Goal: Use online tool/utility: Utilize a website feature to perform a specific function

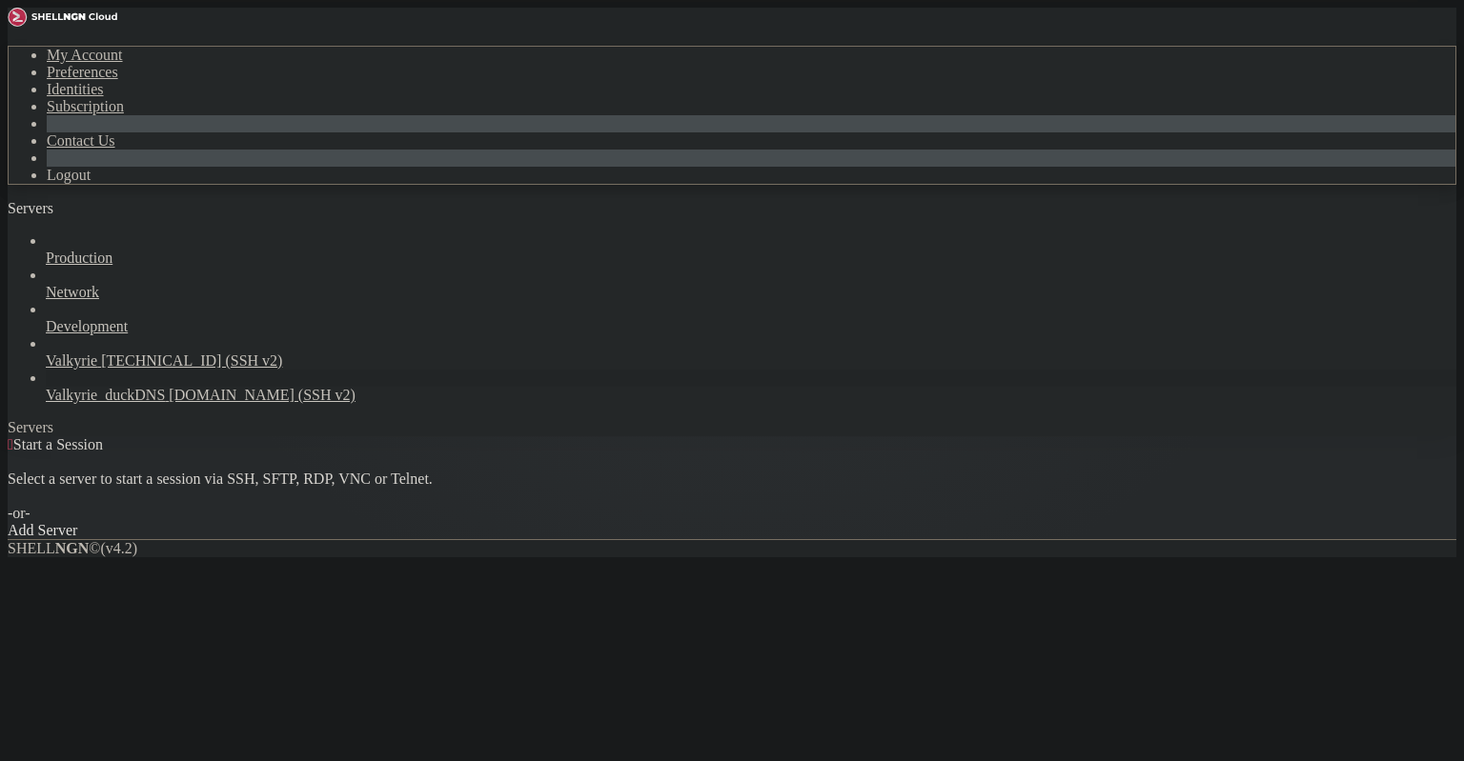
click at [132, 387] on span "Valkyrie_duckDNS" at bounding box center [105, 395] width 119 height 16
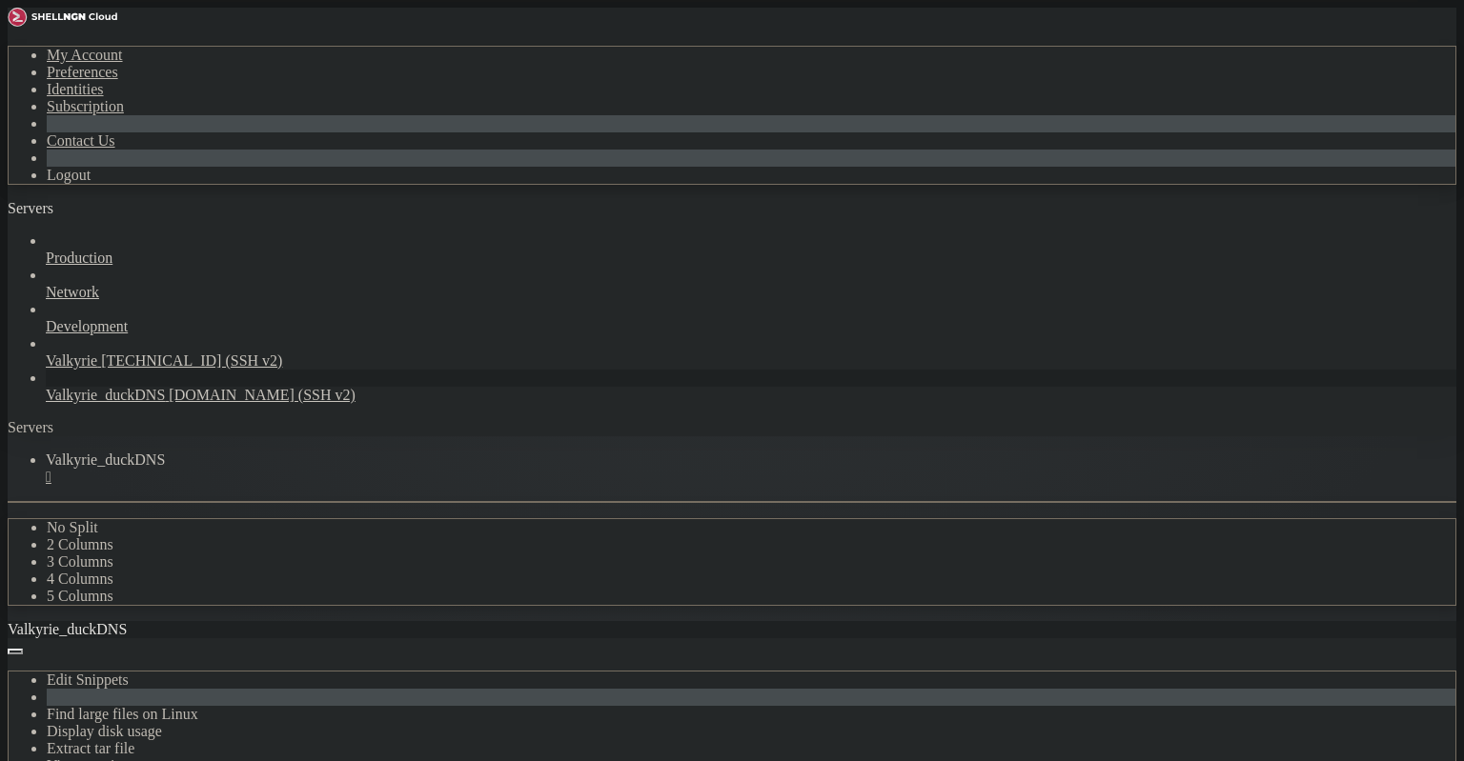
scroll to position [271, 0]
drag, startPoint x: 168, startPoint y: 1431, endPoint x: 16, endPoint y: 1264, distance: 226.0
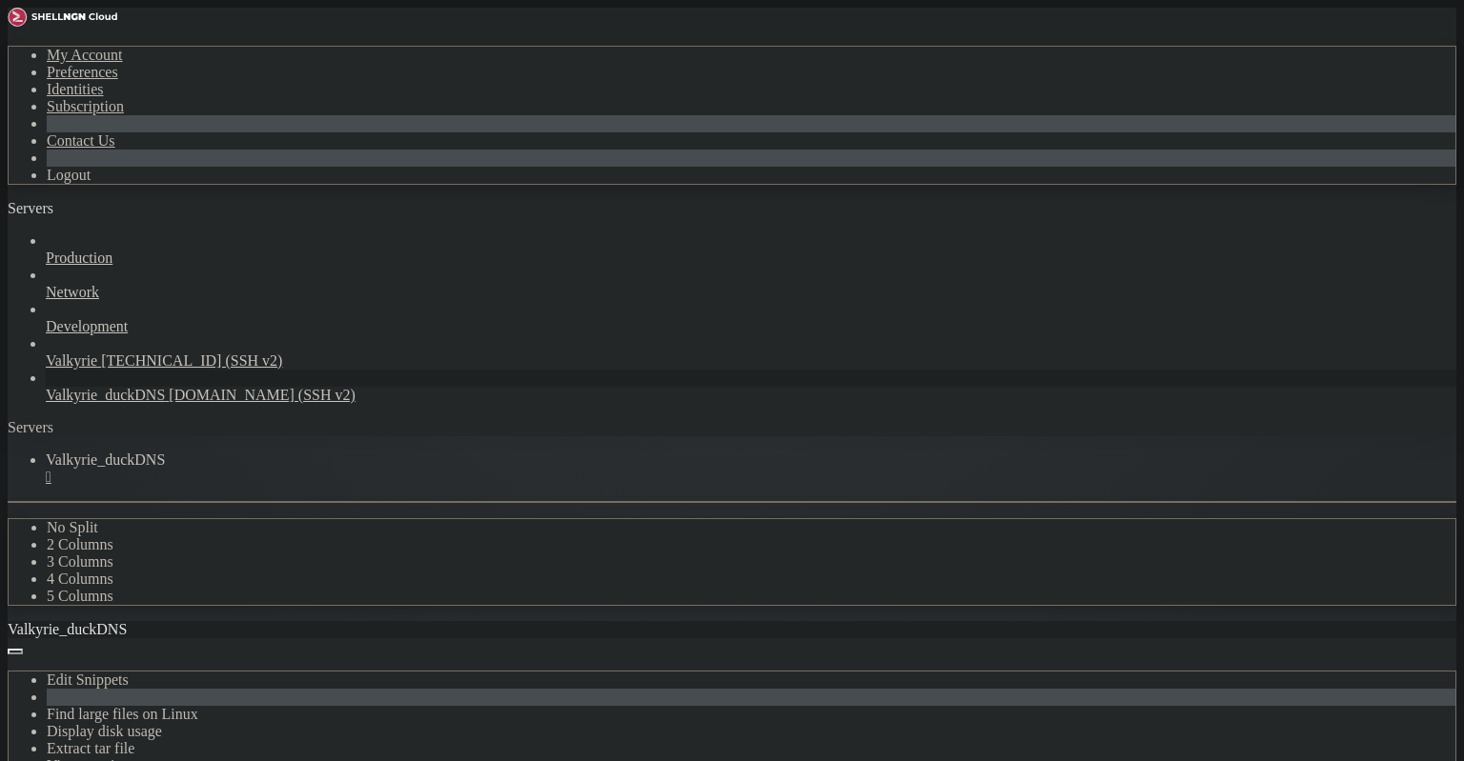
scroll to position [381, 0]
drag, startPoint x: 262, startPoint y: 1424, endPoint x: 301, endPoint y: 1428, distance: 39.3
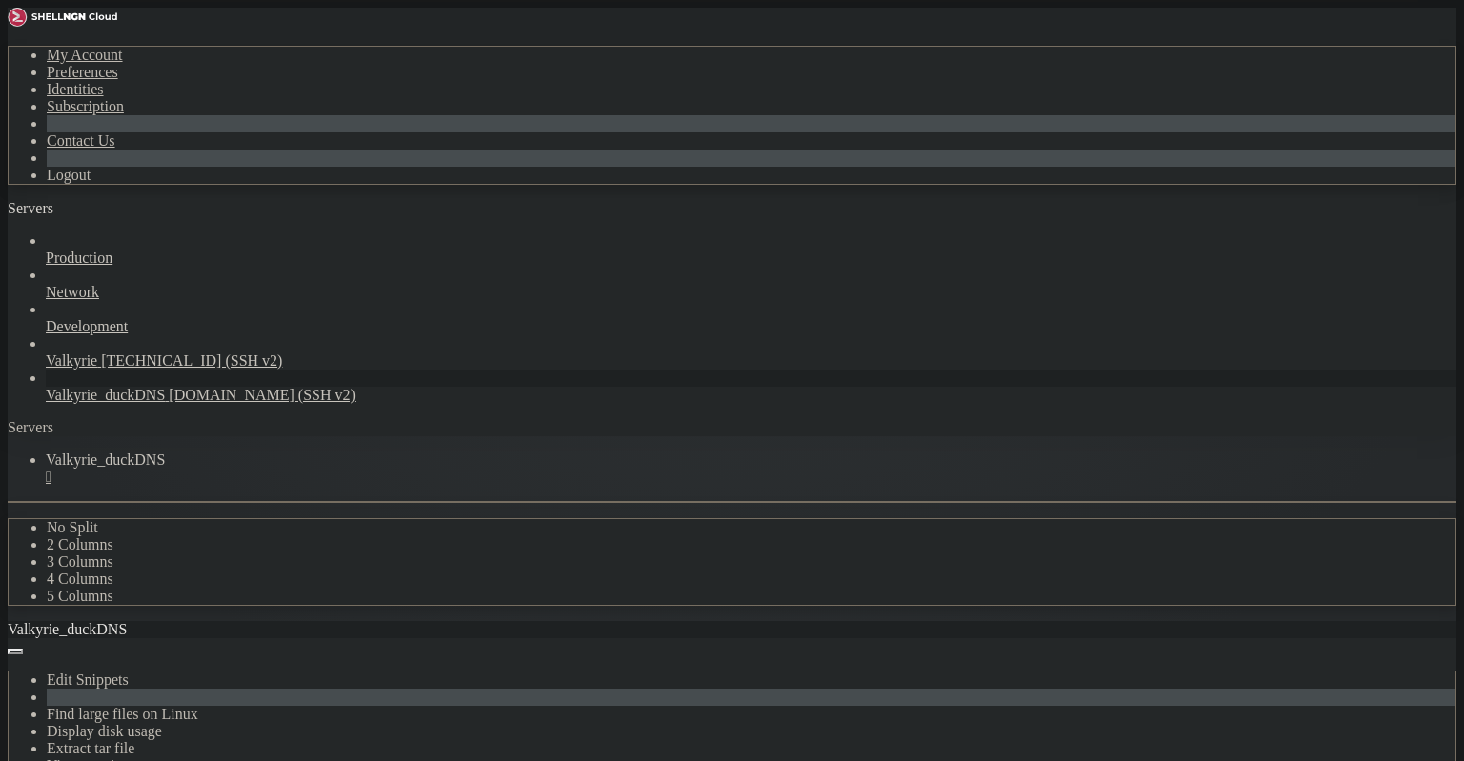
drag, startPoint x: 176, startPoint y: 1313, endPoint x: 165, endPoint y: 1235, distance: 79.0
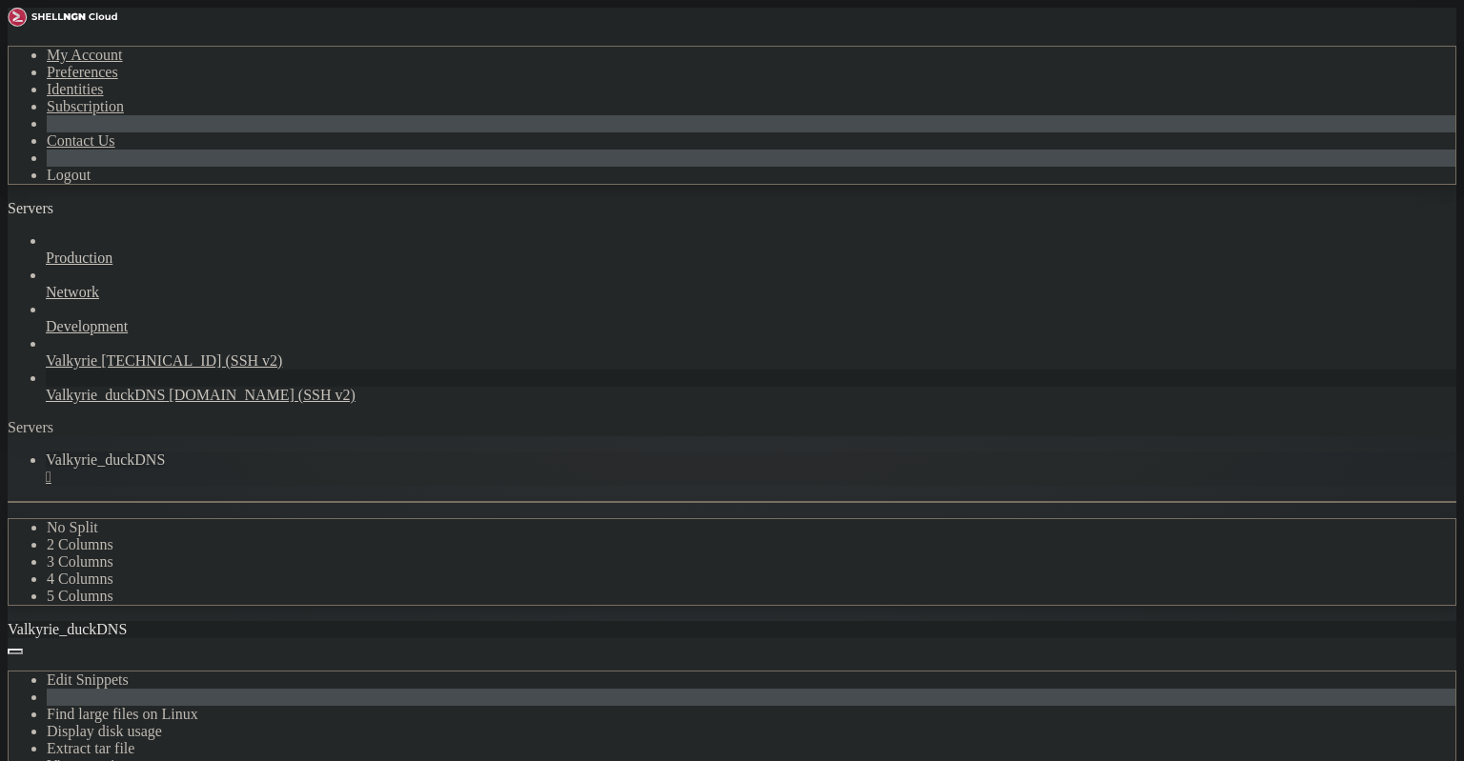
click at [397, 469] on div "" at bounding box center [751, 477] width 1410 height 17
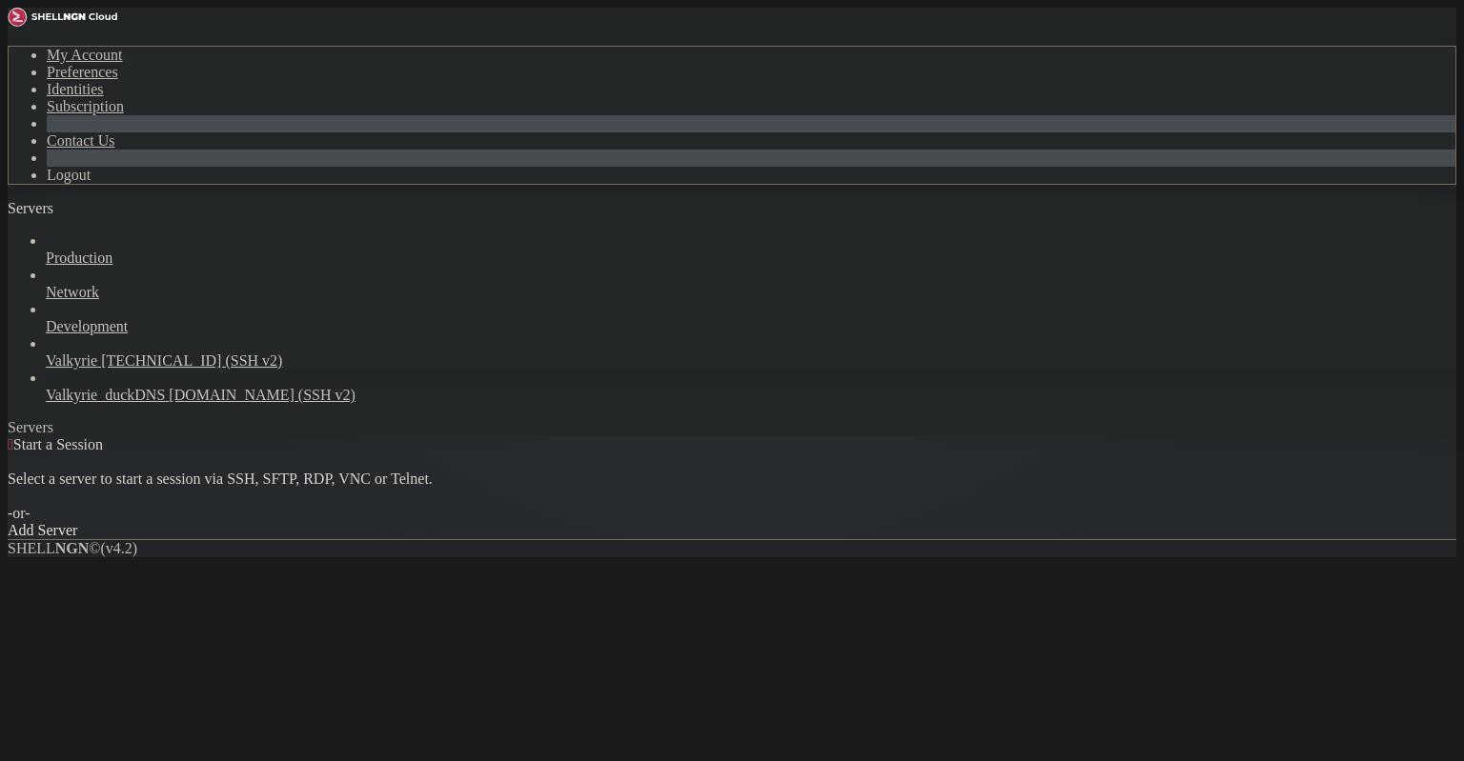
click at [86, 387] on span "Valkyrie_duckDNS" at bounding box center [105, 395] width 119 height 16
click at [83, 387] on span "Valkyrie_duckDNS" at bounding box center [105, 395] width 119 height 16
click at [93, 387] on span "Valkyrie_duckDNS" at bounding box center [105, 395] width 119 height 16
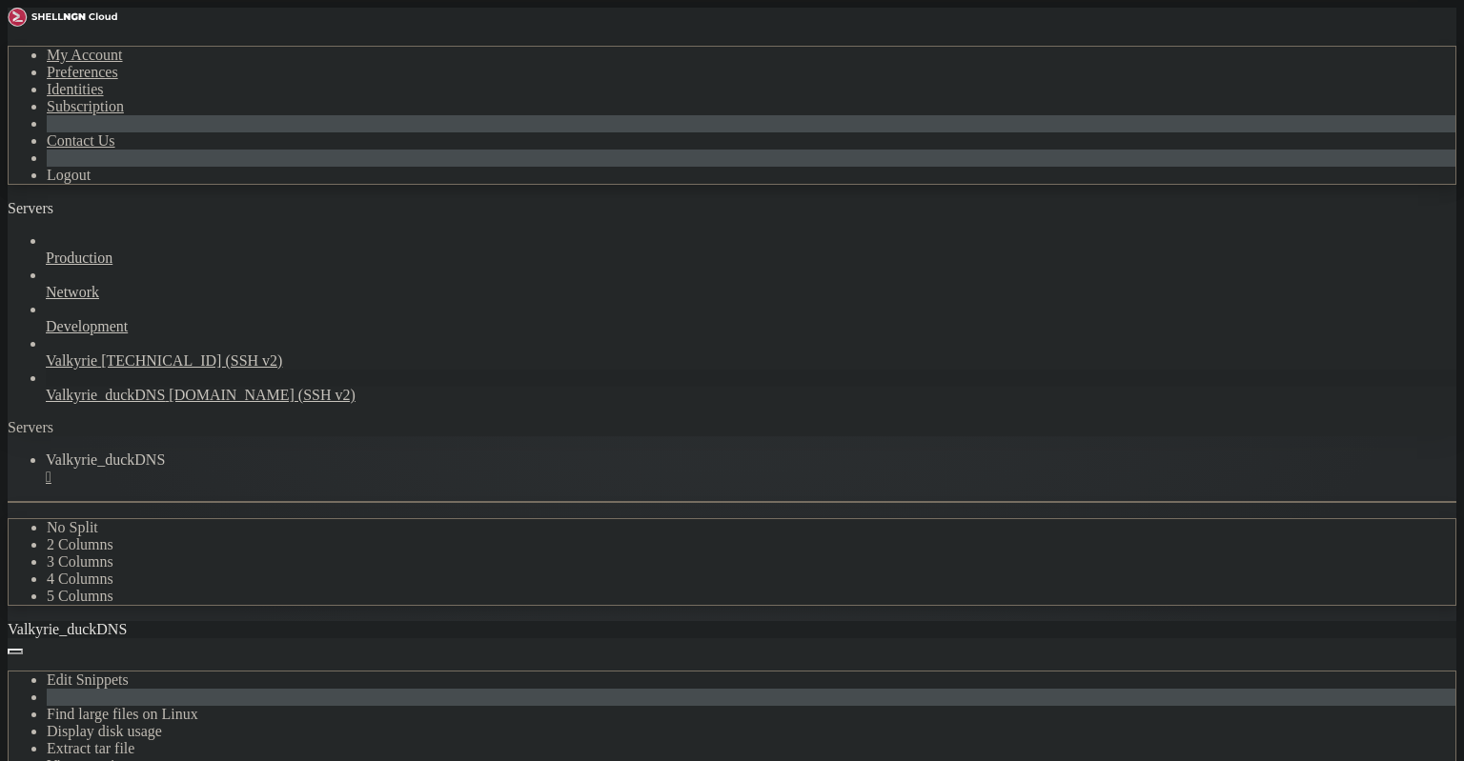
scroll to position [0, 0]
